Goal: Task Accomplishment & Management: Use online tool/utility

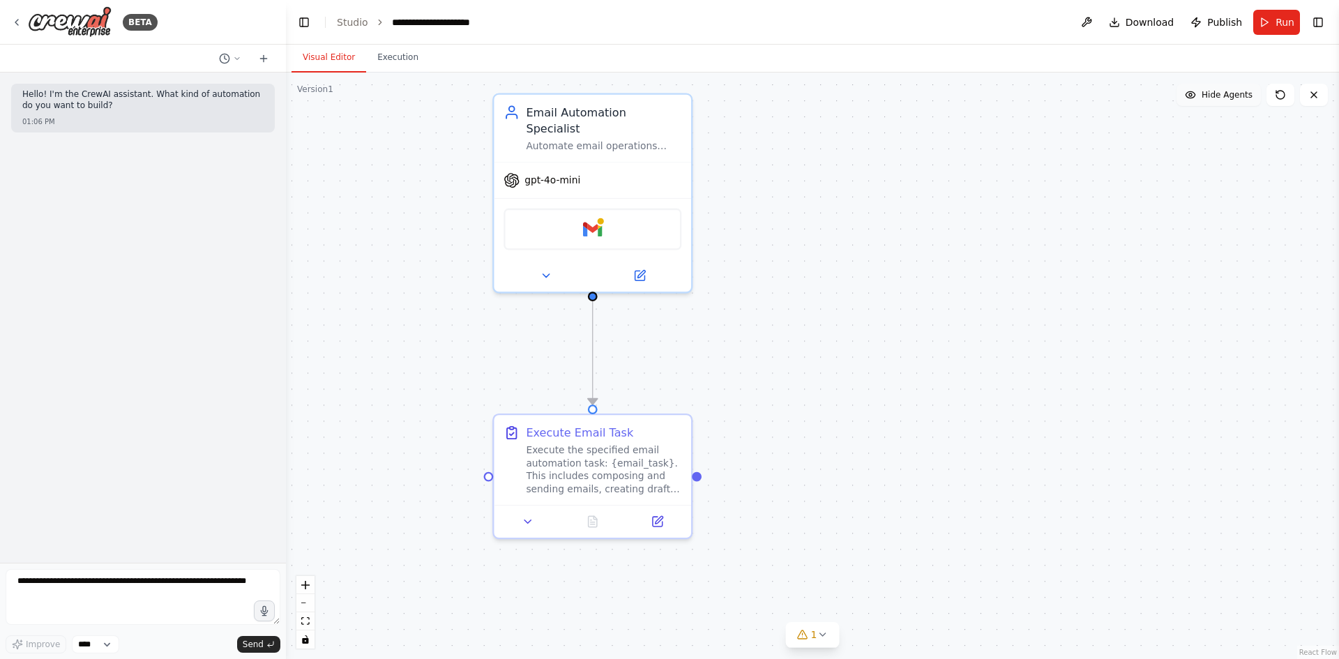
click at [1246, 96] on span "Hide Agents" at bounding box center [1226, 94] width 51 height 11
click at [1246, 96] on span "Show Agents" at bounding box center [1225, 94] width 54 height 11
click at [1305, 90] on button at bounding box center [1314, 95] width 28 height 22
click at [1282, 96] on icon at bounding box center [1280, 94] width 11 height 11
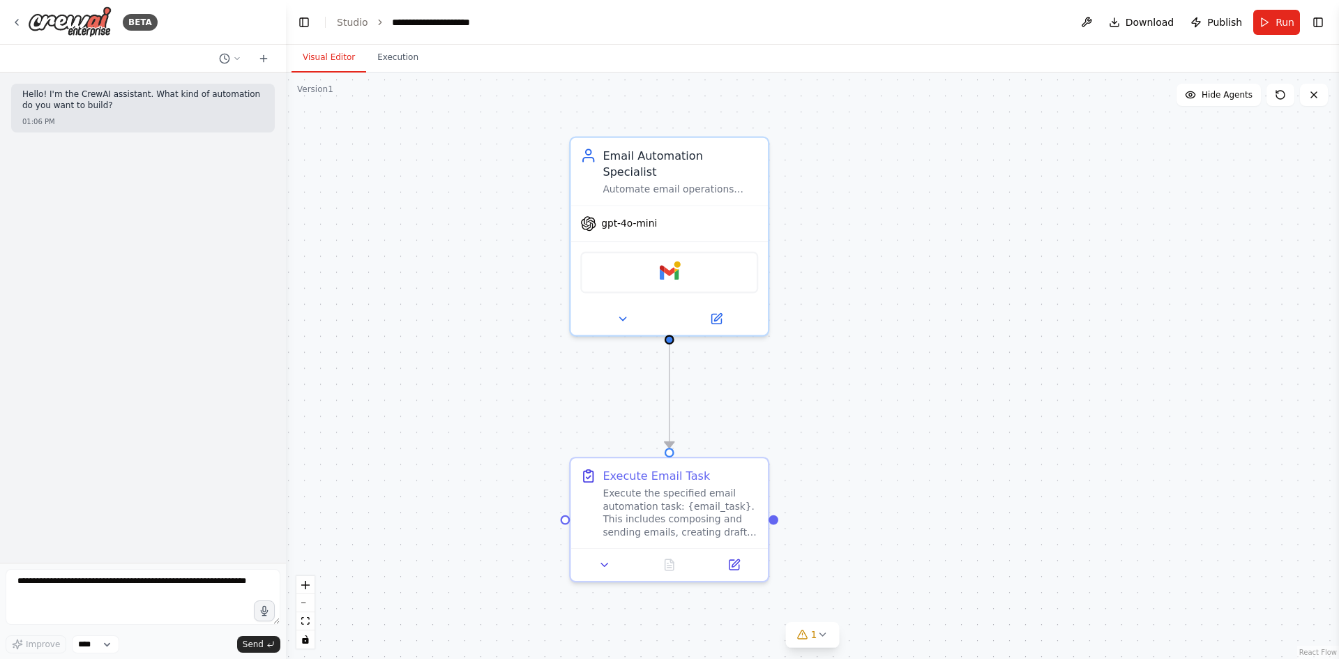
drag, startPoint x: 423, startPoint y: 153, endPoint x: 496, endPoint y: 219, distance: 98.3
click at [501, 219] on div ".deletable-edge-delete-btn { width: 20px; height: 20px; border: 0px solid #ffff…" at bounding box center [812, 366] width 1053 height 586
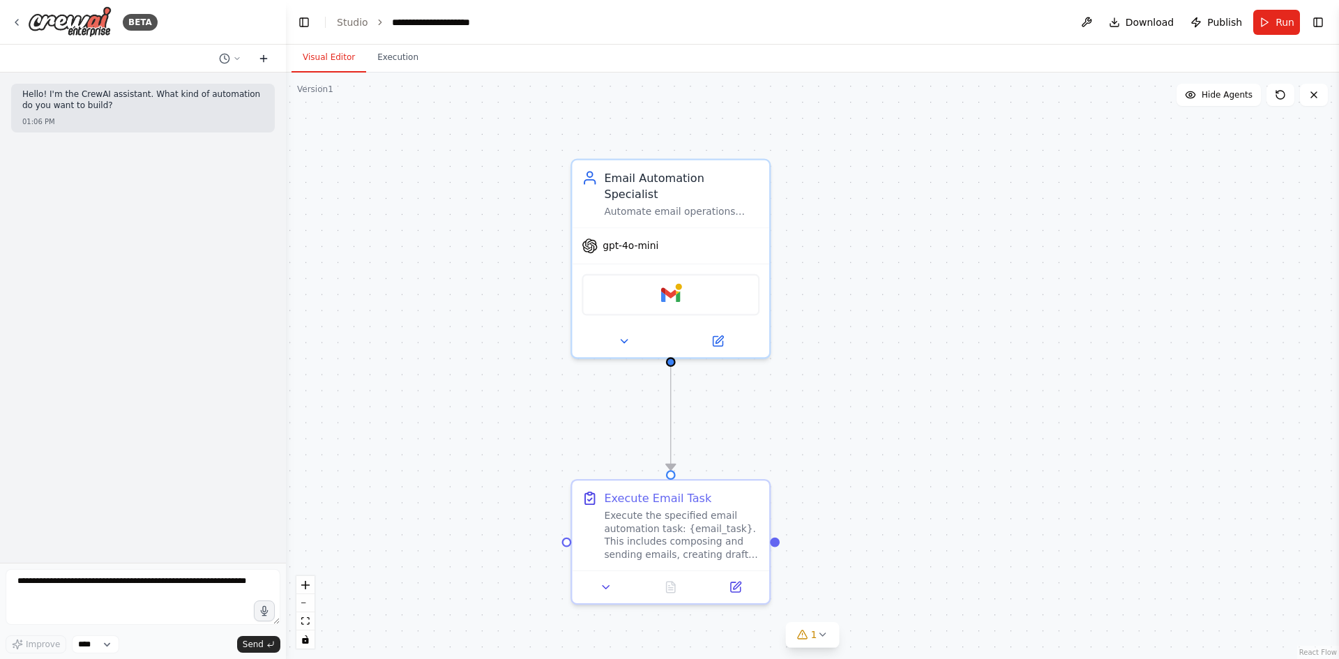
click at [261, 57] on icon at bounding box center [263, 58] width 11 height 11
click at [260, 57] on icon at bounding box center [263, 58] width 11 height 11
click at [231, 68] on div at bounding box center [143, 59] width 286 height 28
click at [236, 63] on button at bounding box center [229, 58] width 33 height 17
click at [416, 137] on div ".deletable-edge-delete-btn { width: 20px; height: 20px; border: 0px solid #ffff…" at bounding box center [812, 366] width 1053 height 586
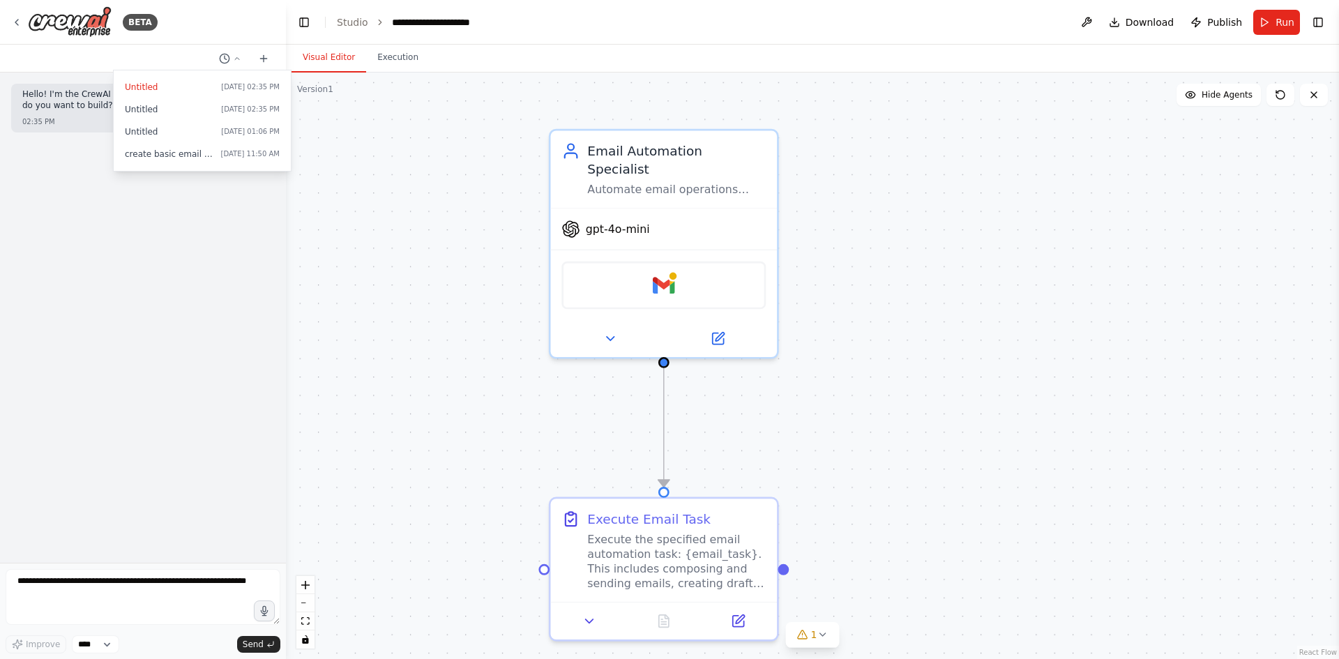
click at [814, 619] on div ".deletable-edge-delete-btn { width: 20px; height: 20px; border: 0px solid #ffff…" at bounding box center [812, 366] width 1053 height 586
click at [817, 637] on icon at bounding box center [822, 634] width 11 height 11
click at [816, 637] on span "Gmail integration is not connected. Please connect before using it." at bounding box center [821, 632] width 280 height 11
click at [825, 362] on div ".deletable-edge-delete-btn { width: 20px; height: 20px; border: 0px solid #ffff…" at bounding box center [812, 366] width 1053 height 586
